Goal: Complete application form

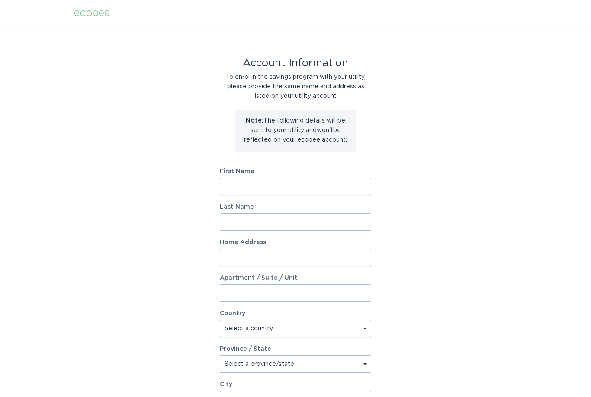
click at [324, 183] on input "First Name" at bounding box center [295, 186] width 151 height 17
click at [323, 187] on input "First Name" at bounding box center [295, 186] width 151 height 17
type input "[PERSON_NAME]"
type input "1384 [PERSON_NAME] Dr"
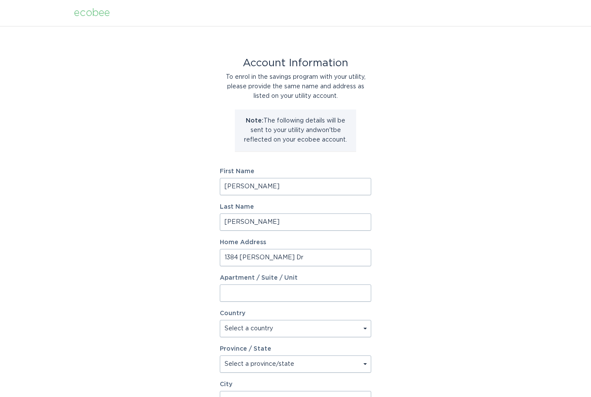
click at [330, 330] on select "Select a country [GEOGRAPHIC_DATA] [GEOGRAPHIC_DATA]" at bounding box center [295, 328] width 151 height 17
select select "US"
click at [330, 366] on select "Select a province/state [US_STATE] [US_STATE] [US_STATE] [US_STATE] [US_STATE] …" at bounding box center [295, 363] width 151 height 17
click at [359, 365] on select "Select a province/state [US_STATE] [US_STATE] [US_STATE] [US_STATE] [US_STATE] …" at bounding box center [295, 363] width 151 height 17
select select "MN"
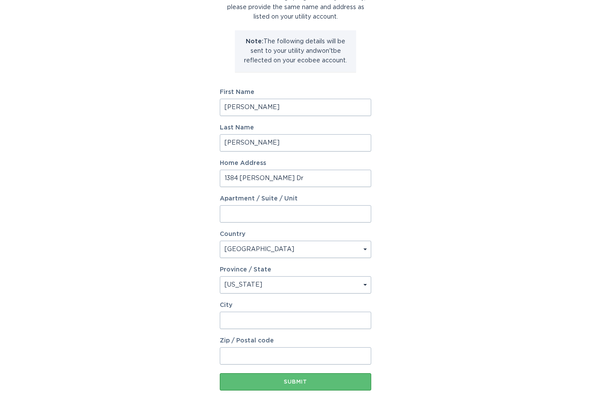
click at [315, 325] on input "City" at bounding box center [295, 320] width 151 height 17
type input "[PERSON_NAME]"
click at [336, 354] on input "Zip / Postal code" at bounding box center [295, 355] width 151 height 17
type input "55123"
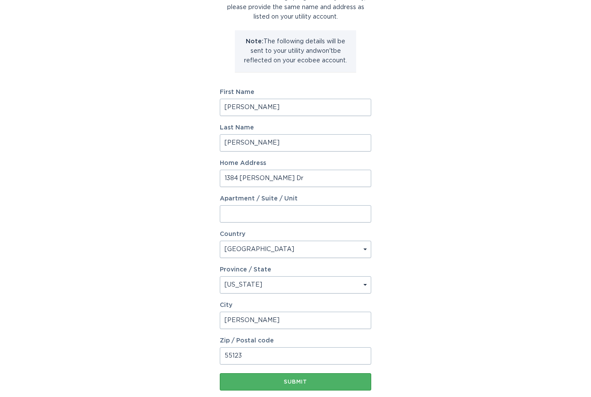
click at [302, 384] on button "Submit" at bounding box center [295, 381] width 151 height 17
